Goal: Obtain resource: Download file/media

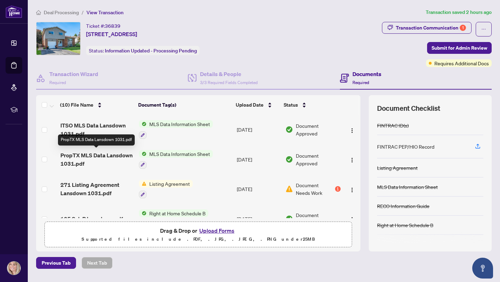
click at [109, 156] on span "PropTX MLS Data Lansdown 1031.pdf" at bounding box center [96, 159] width 73 height 17
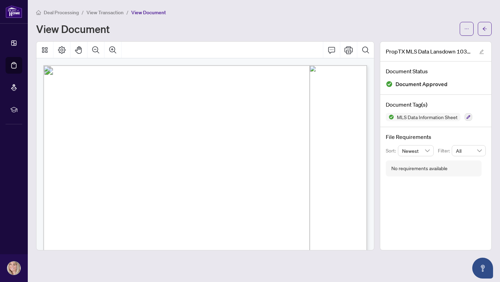
click at [101, 12] on span "View Transaction" at bounding box center [105, 12] width 37 height 6
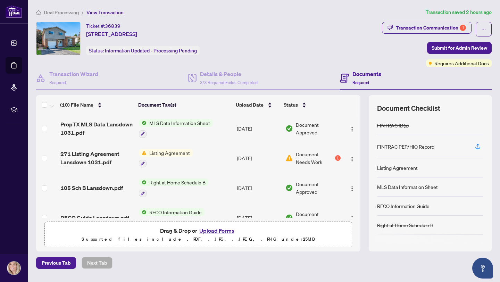
scroll to position [27, 0]
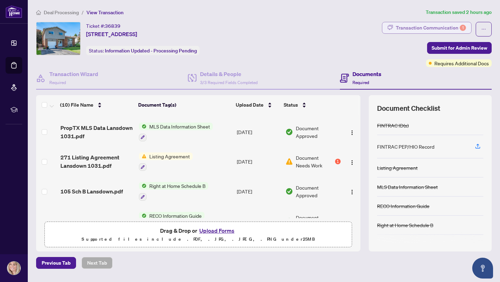
click at [416, 33] on div "Transaction Communication 1" at bounding box center [431, 27] width 70 height 11
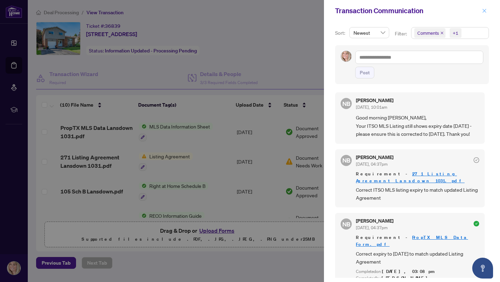
click at [485, 13] on icon "close" at bounding box center [484, 10] width 5 height 5
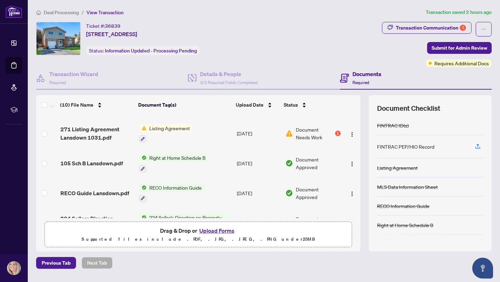
scroll to position [62, 0]
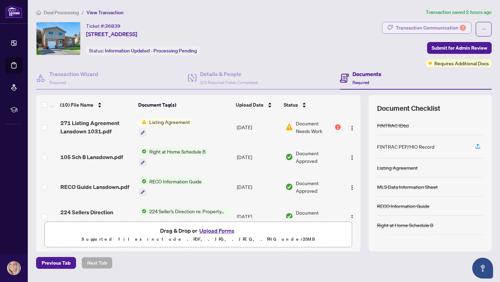
click at [439, 31] on div "Transaction Communication 1" at bounding box center [431, 27] width 70 height 11
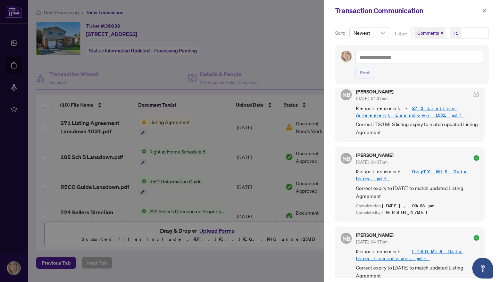
scroll to position [75, 0]
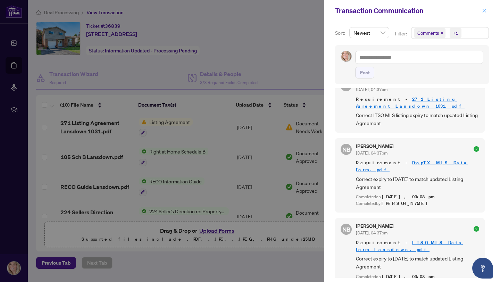
click at [485, 12] on icon "close" at bounding box center [484, 10] width 5 height 5
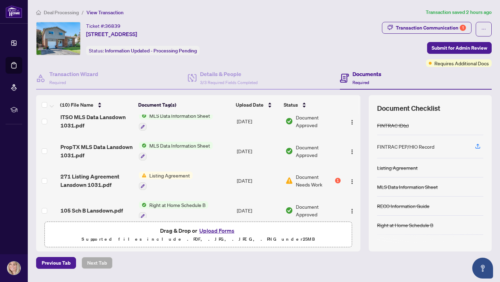
scroll to position [0, 0]
